Goal: Navigation & Orientation: Find specific page/section

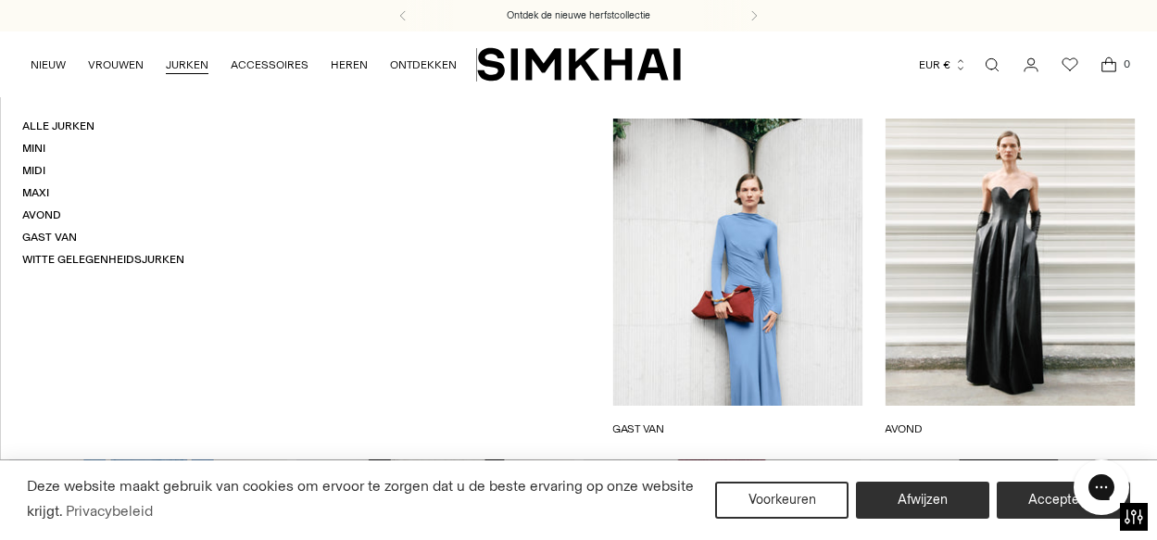
click at [177, 58] on link "JURKEN" at bounding box center [187, 64] width 43 height 41
click at [56, 216] on font "Avond" at bounding box center [41, 214] width 39 height 13
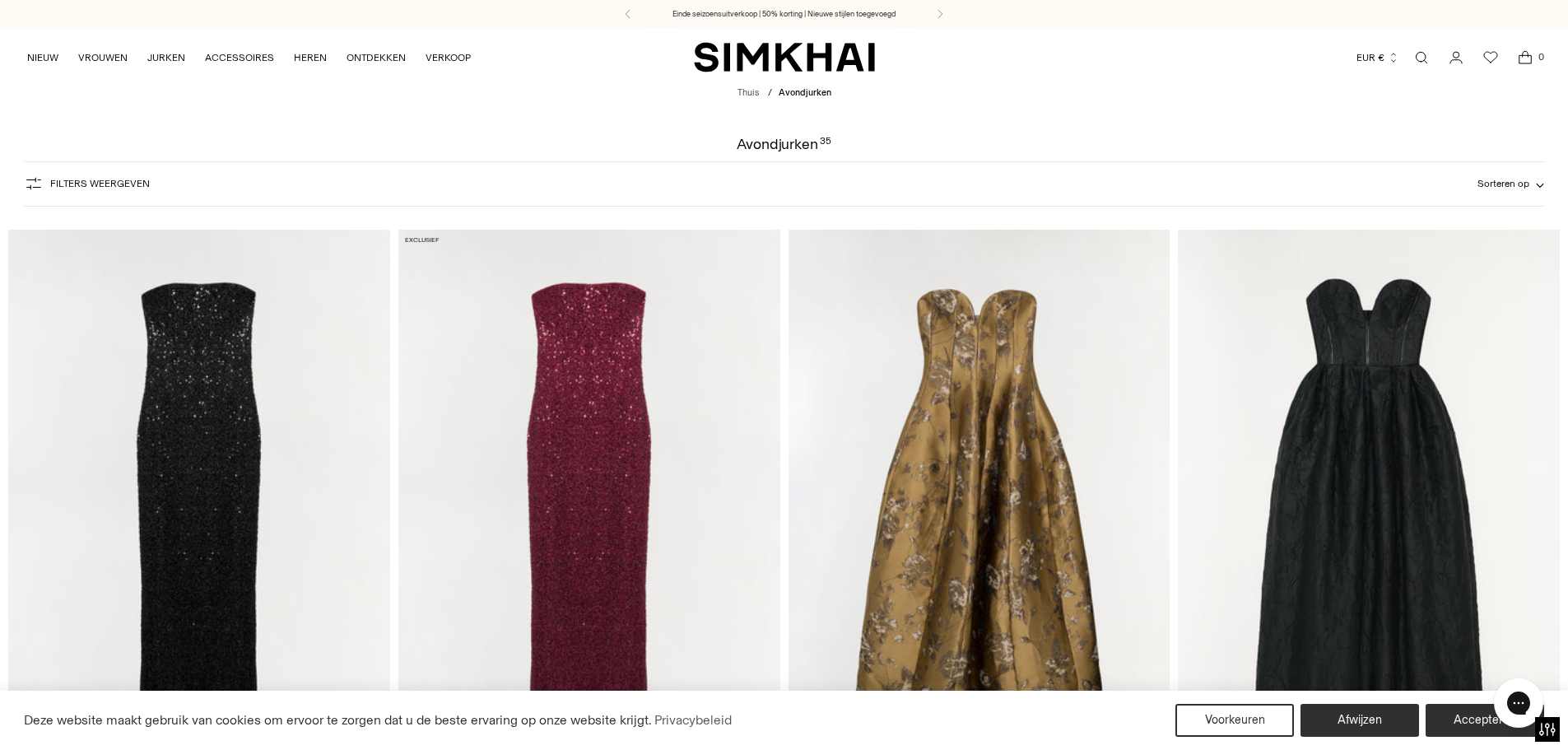
scroll to position [329, 0]
